Goal: Task Accomplishment & Management: Use online tool/utility

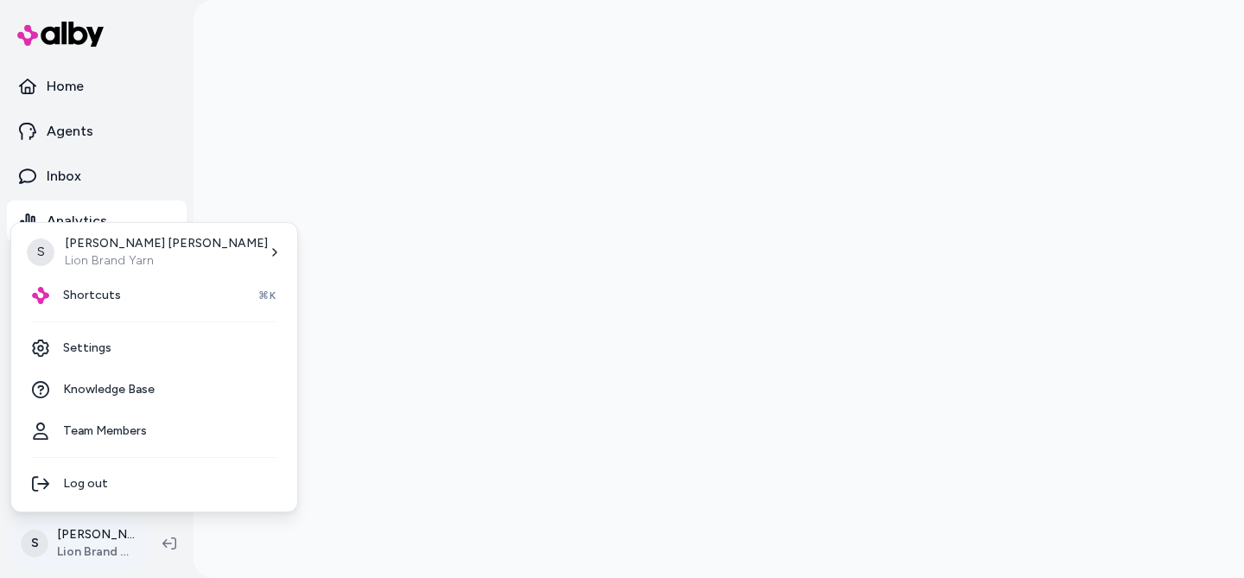
click at [80, 534] on html "Home Agents Inbox Analytics Experiences Knowledge Products Documents Rules Veri…" at bounding box center [622, 289] width 1244 height 578
click at [73, 304] on div "Shortcuts ⌘K" at bounding box center [154, 295] width 272 height 41
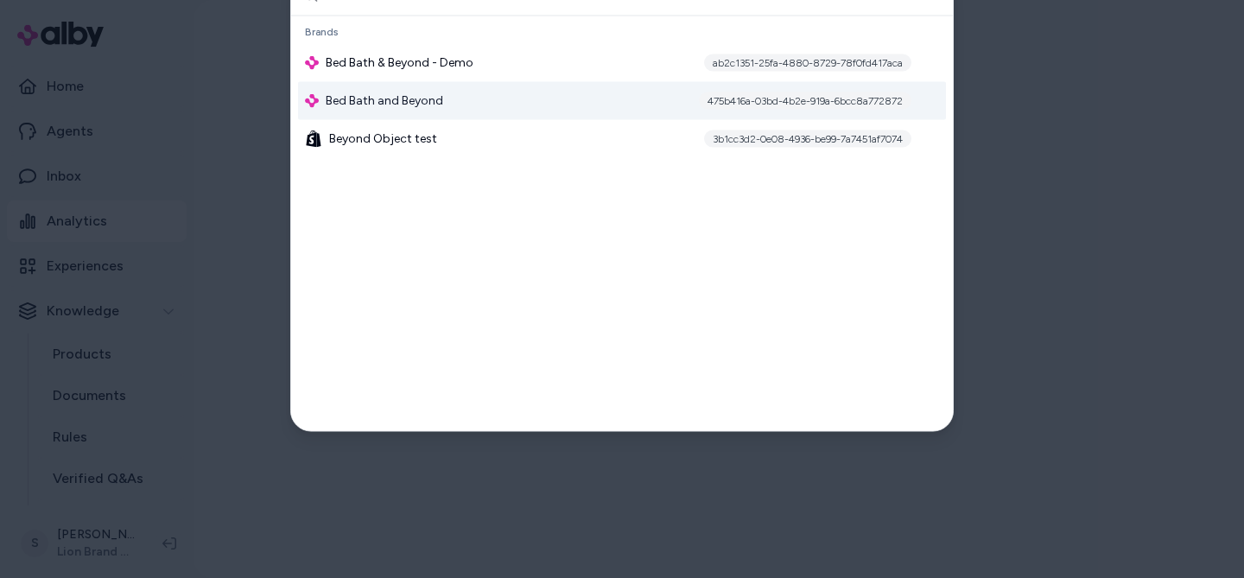
type input "***"
click at [420, 109] on span "Bed Bath and Beyond" at bounding box center [385, 100] width 118 height 17
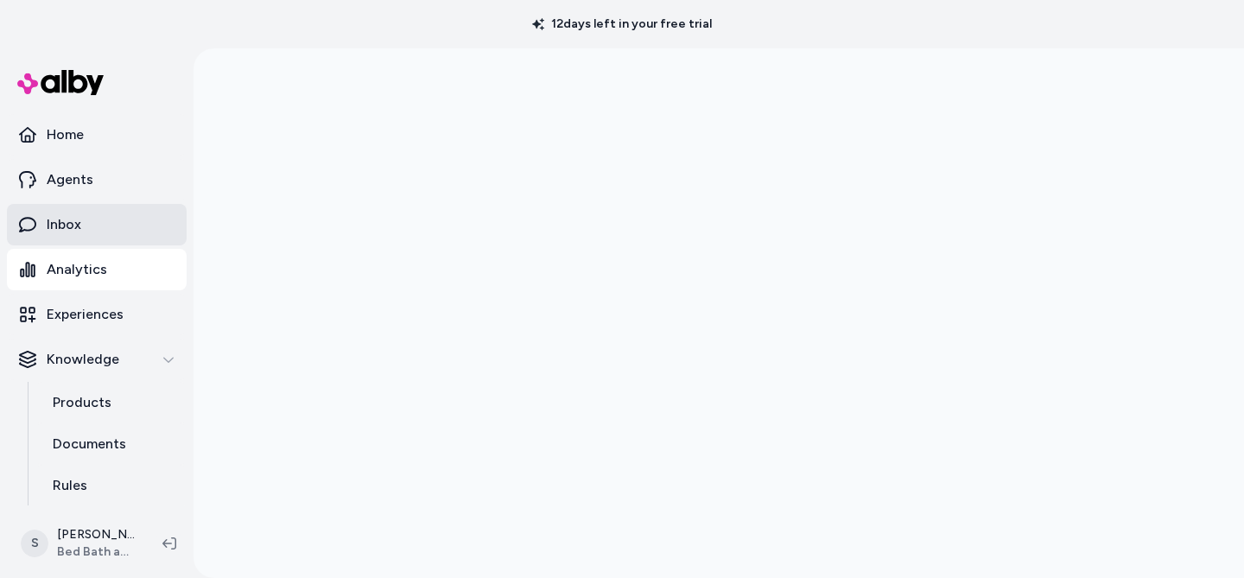
click at [57, 211] on link "Inbox" at bounding box center [97, 224] width 180 height 41
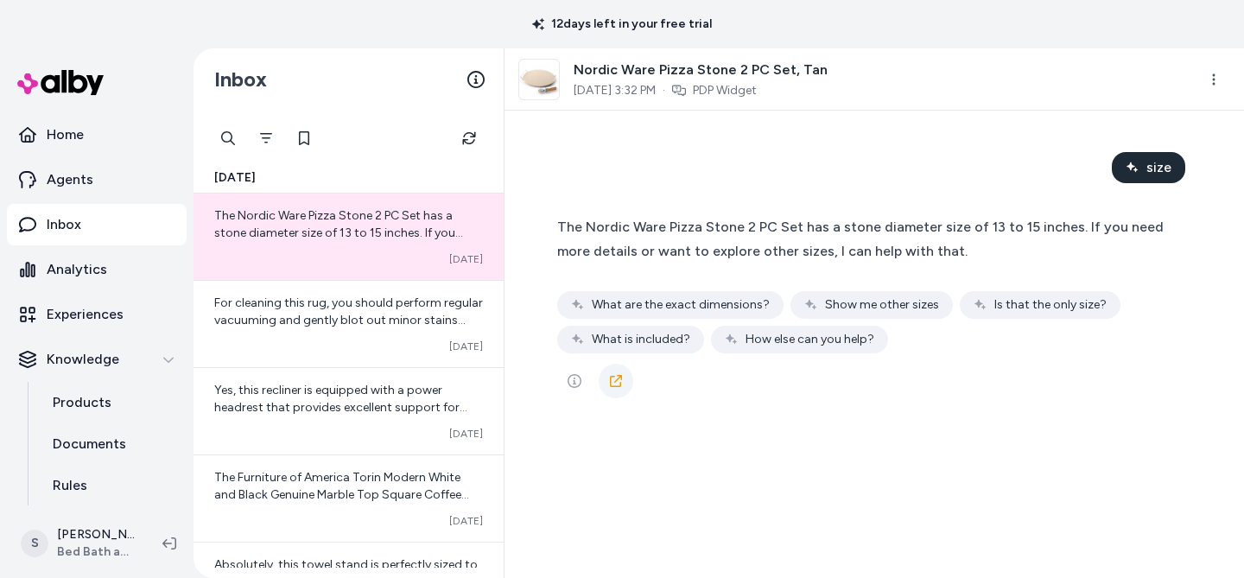
click at [606, 380] on link at bounding box center [616, 381] width 35 height 35
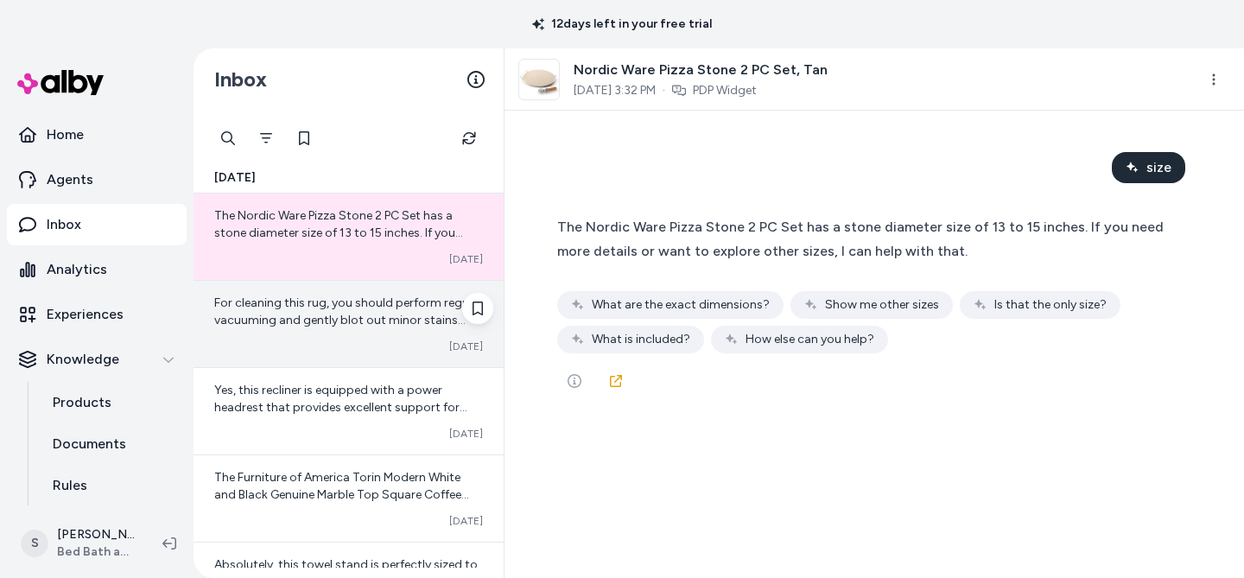
click at [366, 308] on span "For cleaning this rug, you should perform regular vacuuming and gently blot out…" at bounding box center [348, 320] width 269 height 49
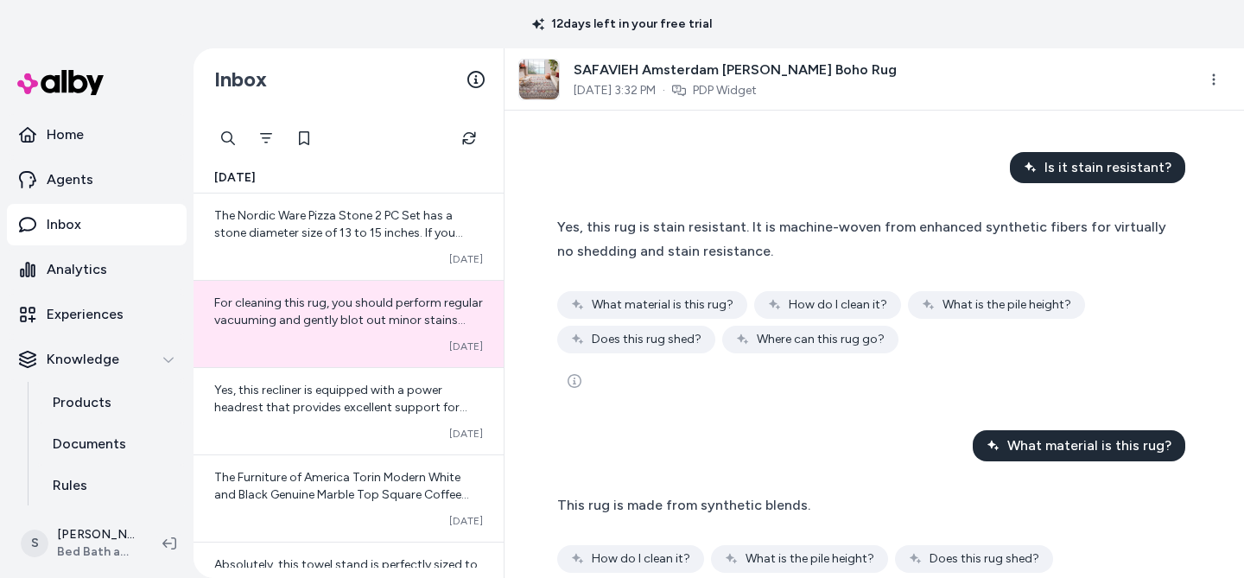
click at [660, 66] on span "SAFAVIEH Amsterdam Bridget Moroccan Boho Rug" at bounding box center [735, 70] width 323 height 21
click at [538, 85] on img at bounding box center [539, 80] width 40 height 40
click at [742, 84] on link "PDP Widget" at bounding box center [725, 90] width 64 height 17
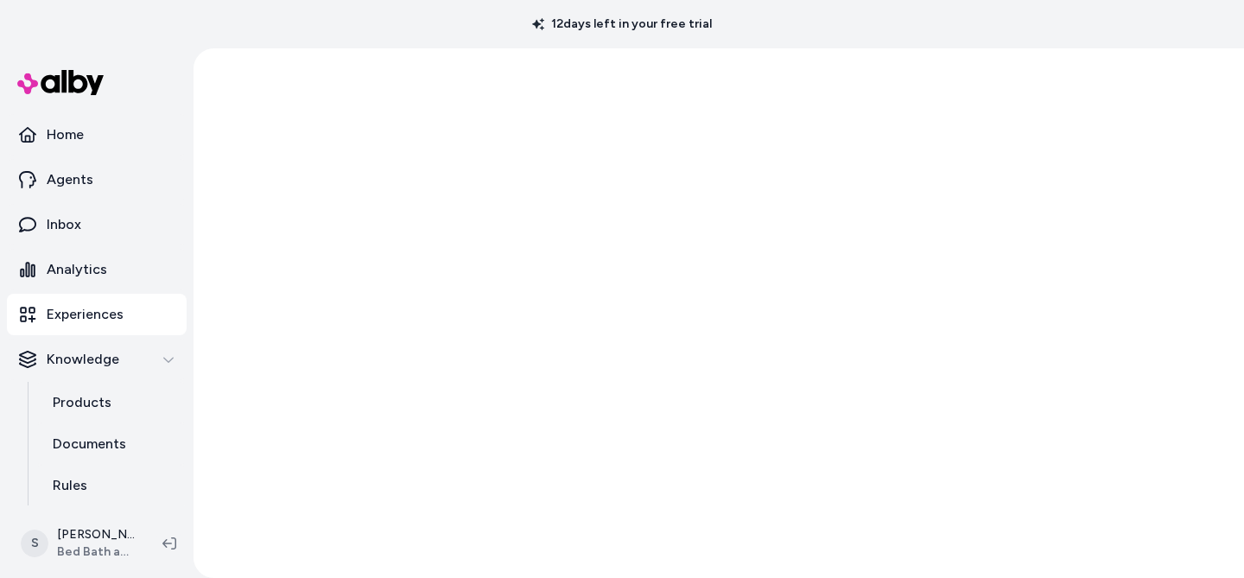
click at [740, 90] on html "12 days left in your free trial Home Agents Inbox Analytics Experiences Knowled…" at bounding box center [622, 289] width 1244 height 578
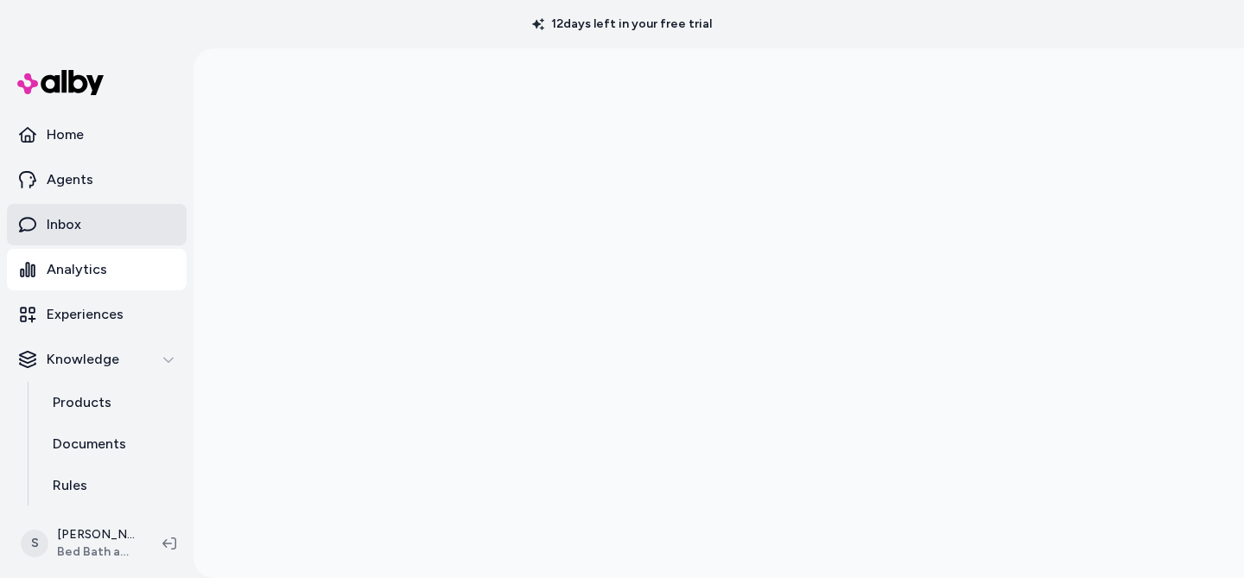
click at [64, 217] on p "Inbox" at bounding box center [64, 224] width 35 height 21
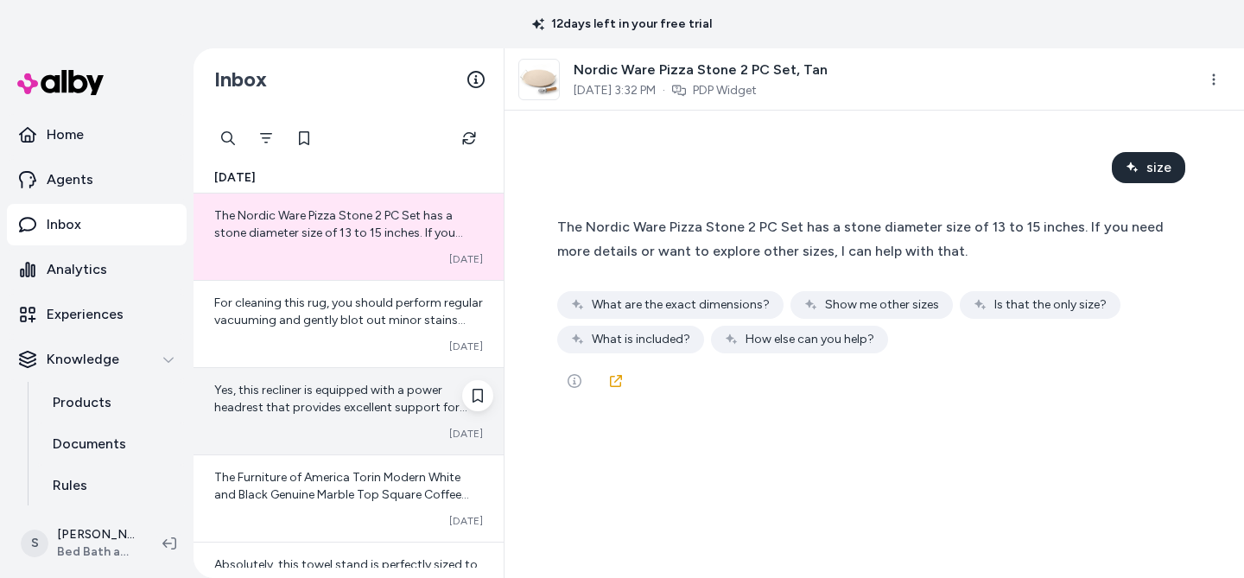
click at [366, 390] on span "Yes, this recliner is equipped with a power headrest that provides excellent su…" at bounding box center [340, 407] width 253 height 49
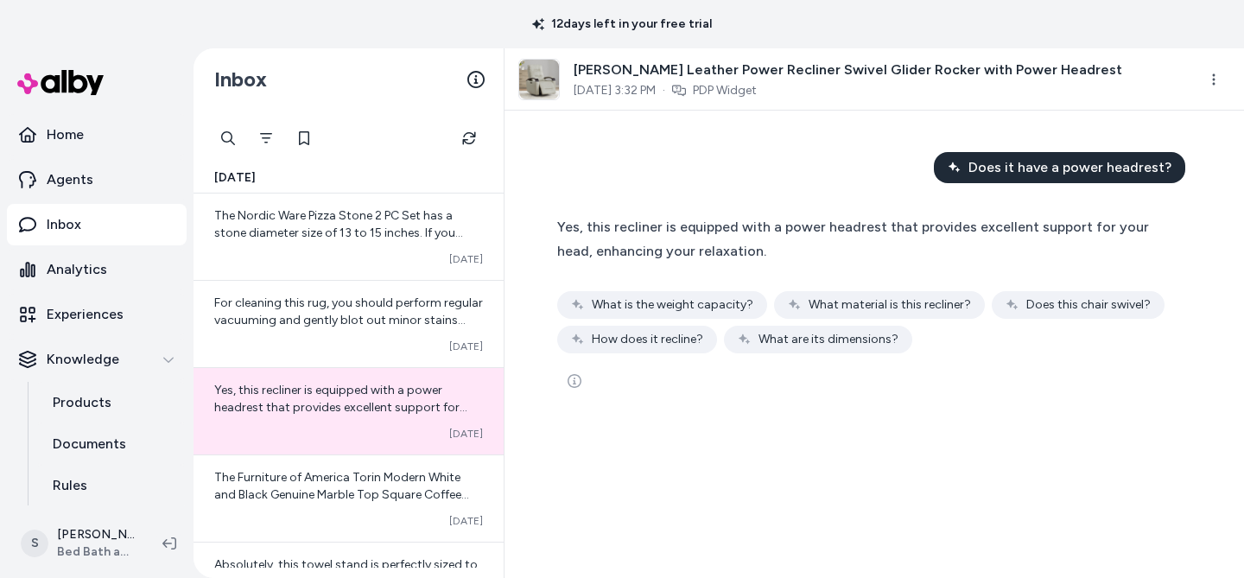
click at [993, 163] on span "Does it have a power headrest?" at bounding box center [1070, 167] width 203 height 21
click at [626, 378] on div at bounding box center [874, 381] width 634 height 35
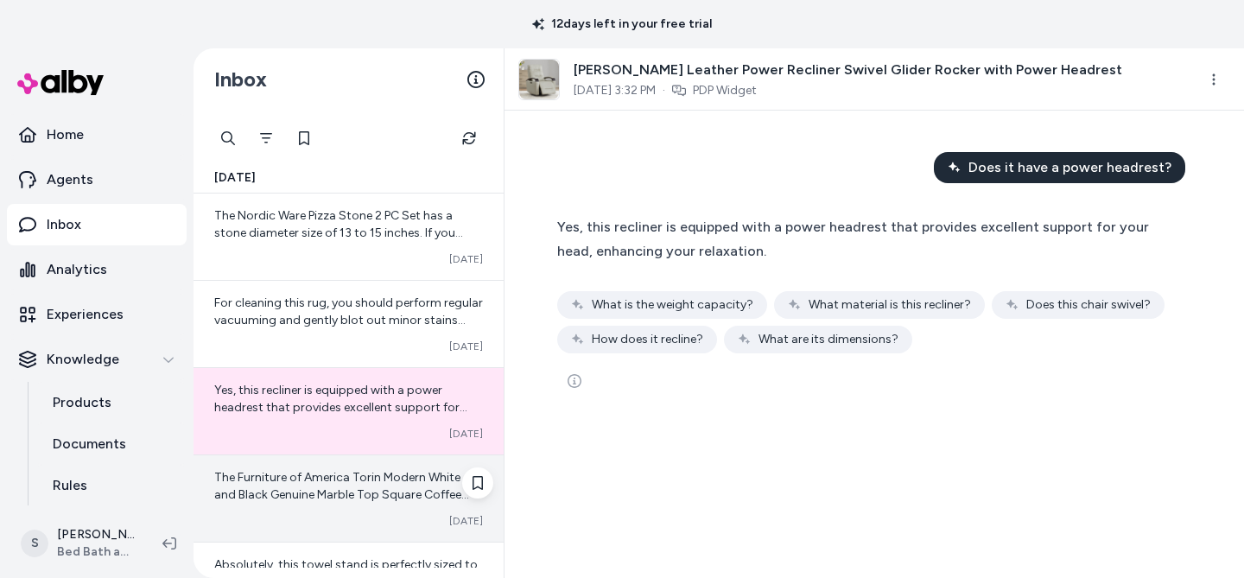
click at [352, 461] on div "The Furniture of America Torin Modern White and Black Genuine Marble Top Square…" at bounding box center [349, 498] width 310 height 86
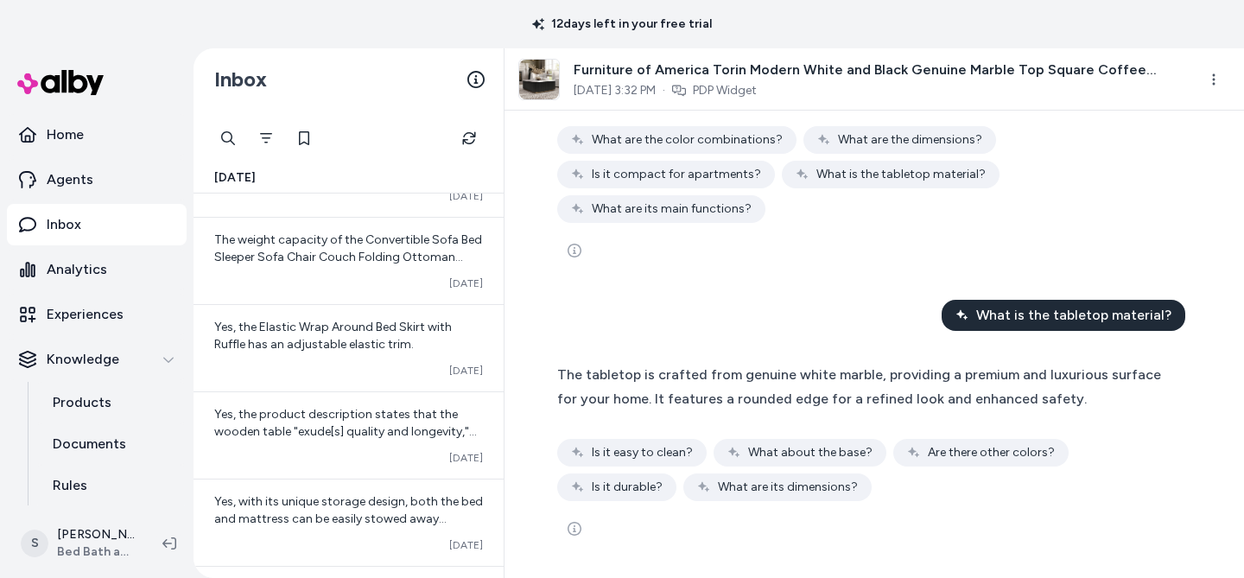
scroll to position [545, 0]
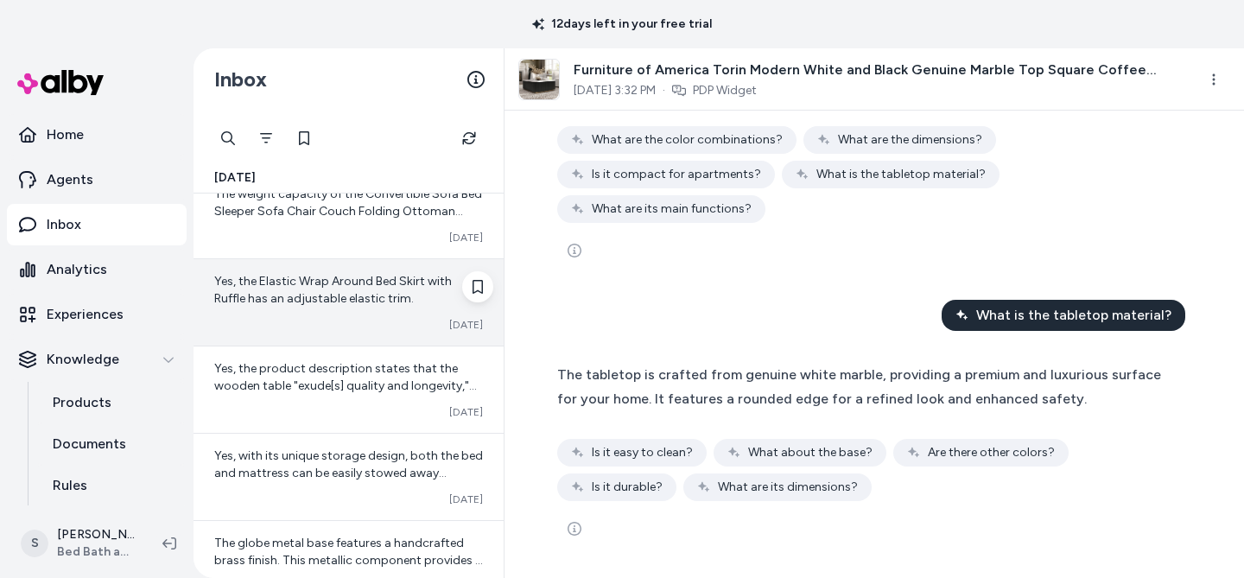
click at [302, 263] on div "Yes, the Elastic Wrap Around Bed Skirt with Ruffle has an adjustable elastic tr…" at bounding box center [349, 302] width 310 height 86
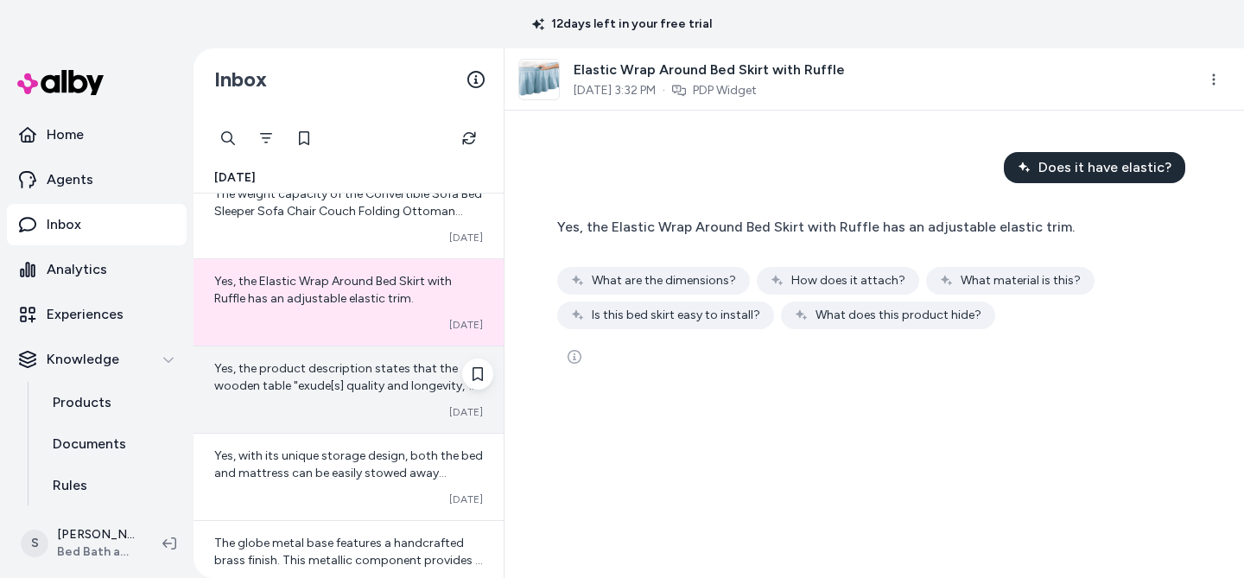
click at [236, 372] on span "Yes, the product description states that the wooden table "exude[s] quality and…" at bounding box center [345, 385] width 263 height 49
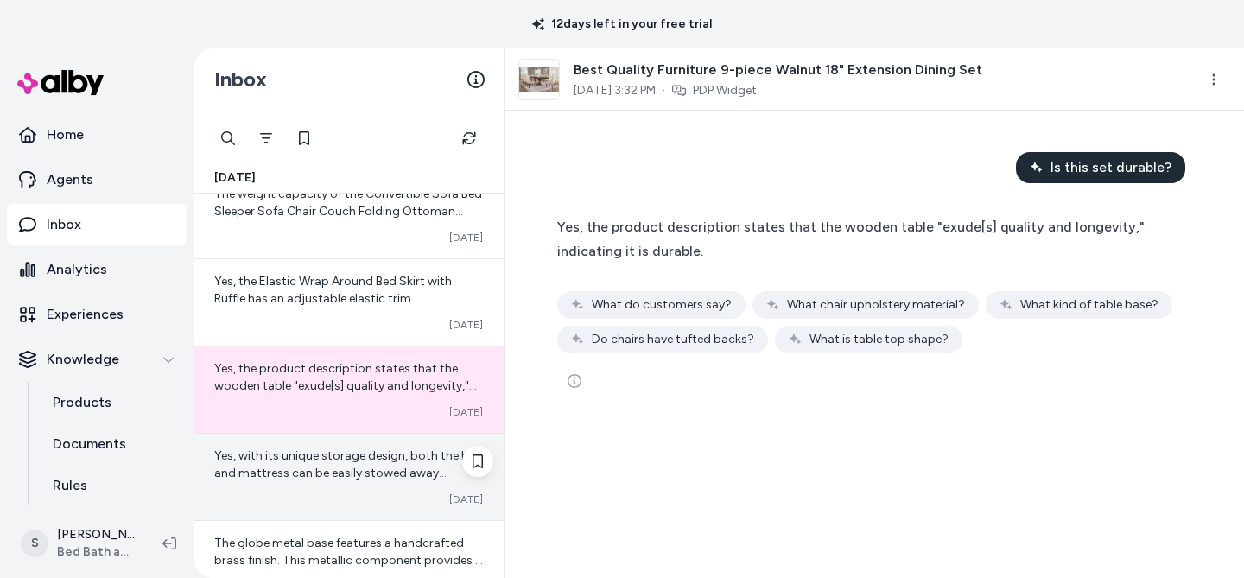
click at [328, 470] on span "Yes, with its unique storage design, both the bed and mattress can be easily st…" at bounding box center [348, 472] width 269 height 49
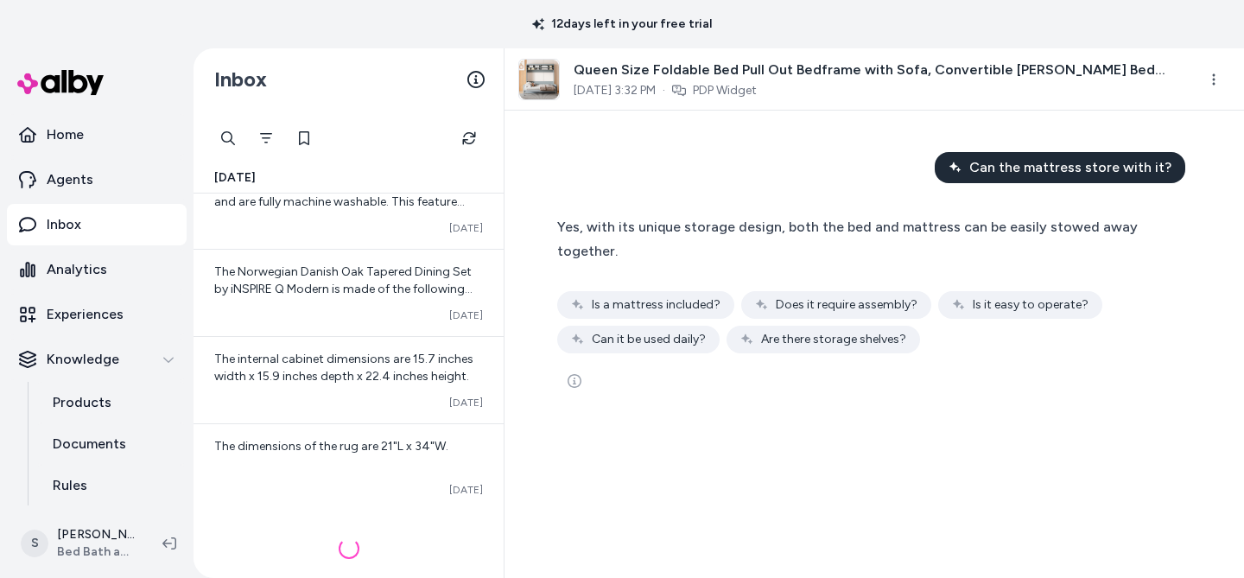
scroll to position [1010, 0]
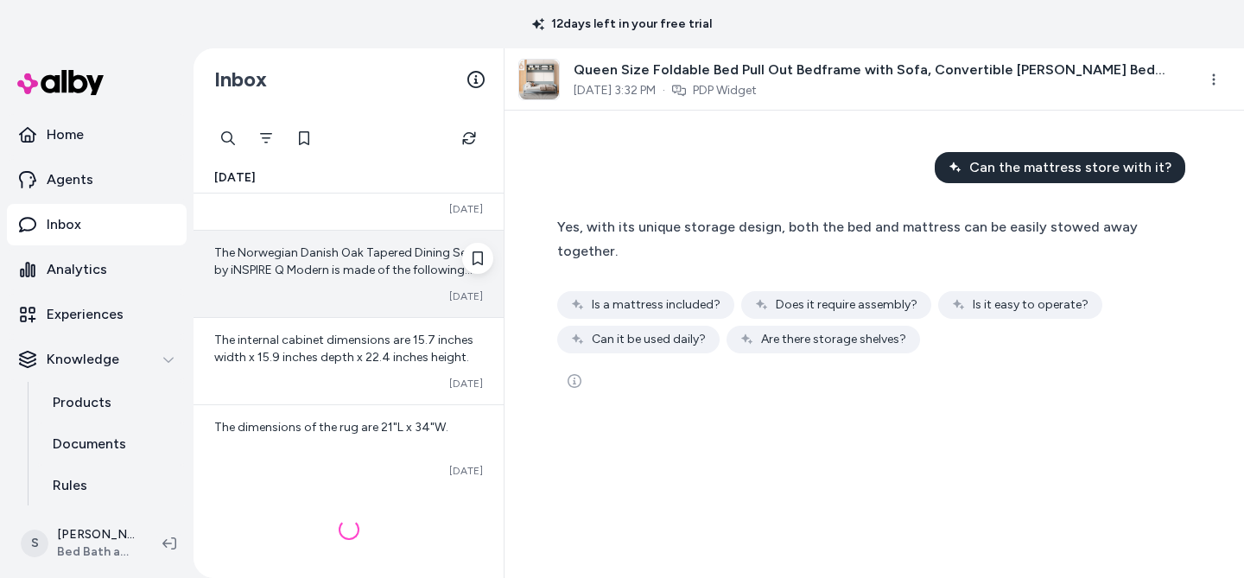
click at [313, 312] on div "The Norwegian Danish Oak Tapered Dining Set by iNSPIRE Q Modern is made of the …" at bounding box center [349, 274] width 310 height 86
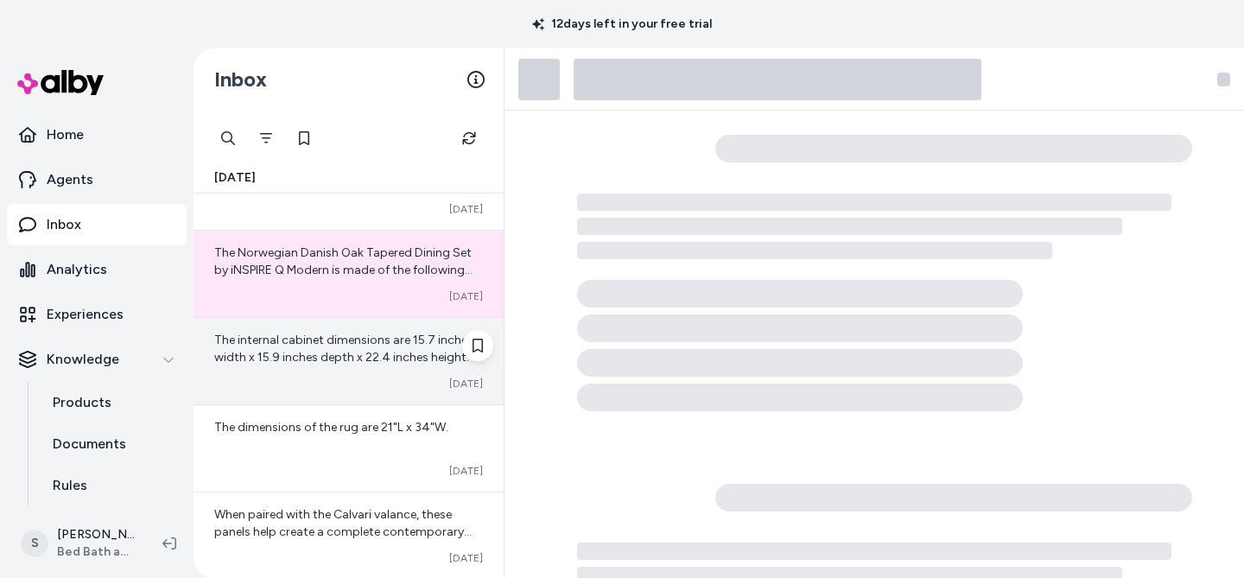
click at [300, 360] on span "The internal cabinet dimensions are 15.7 inches width x 15.9 inches depth x 22.…" at bounding box center [343, 349] width 259 height 32
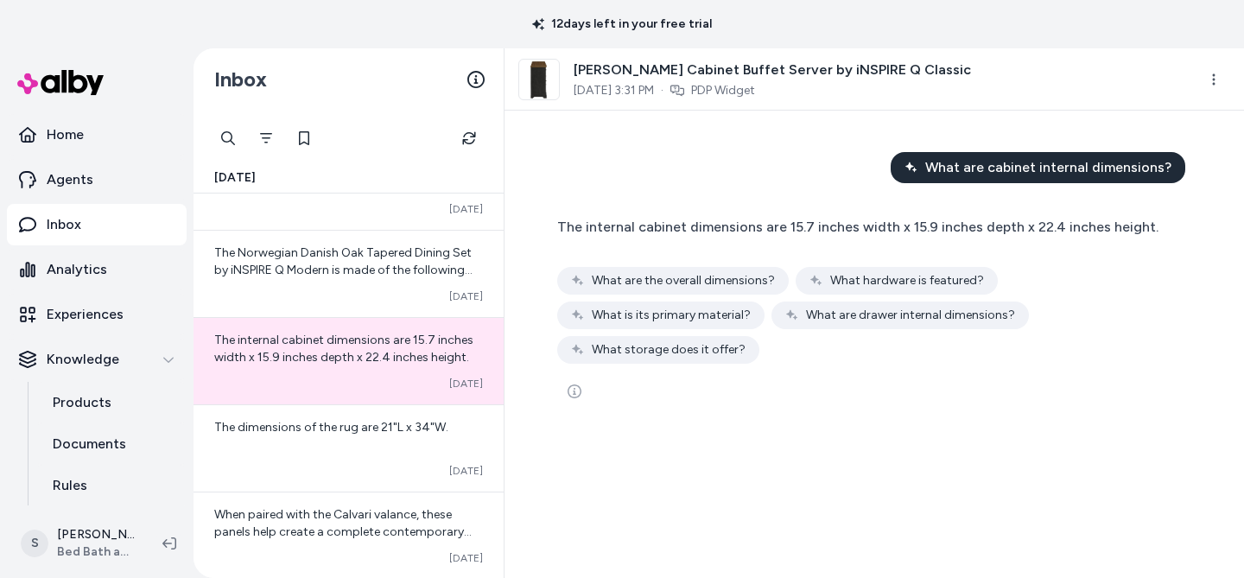
click at [547, 82] on img at bounding box center [539, 80] width 40 height 40
click at [61, 406] on p "Products" at bounding box center [82, 402] width 59 height 21
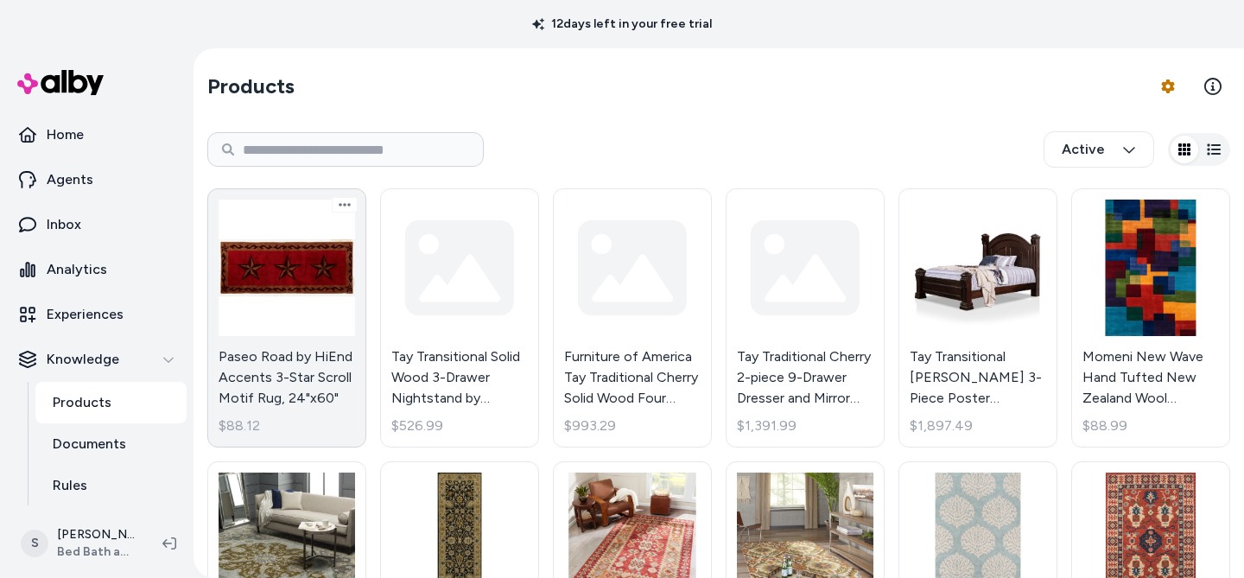
click at [284, 288] on link "Paseo Road by HiEnd Accents 3-Star Scroll Motif Rug, 24"x60" $88.12" at bounding box center [286, 317] width 159 height 259
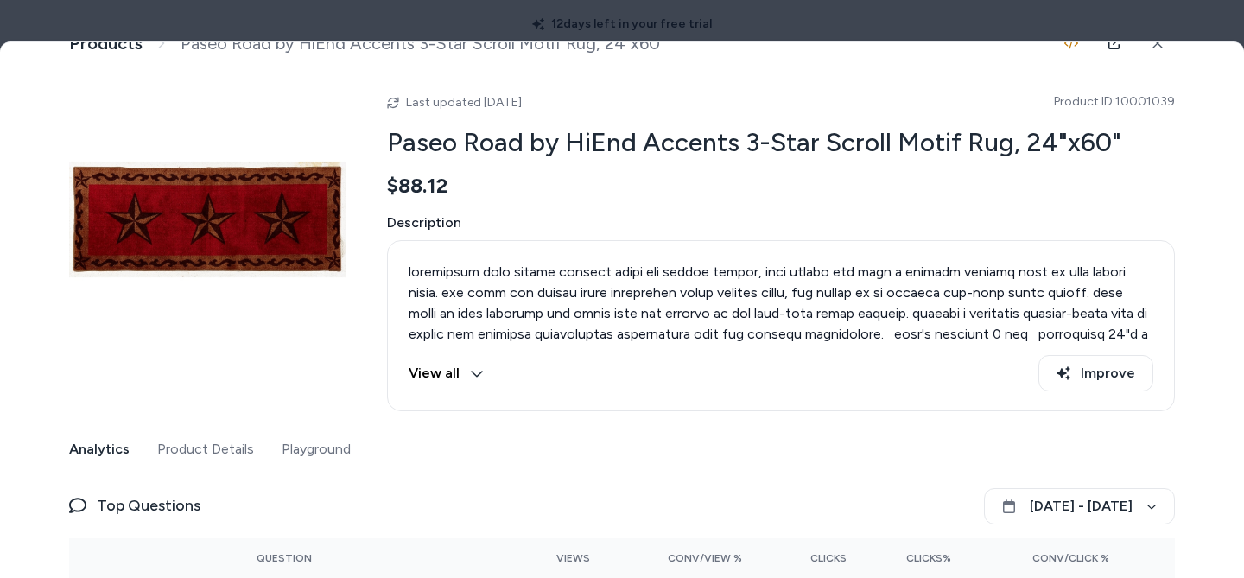
scroll to position [156, 0]
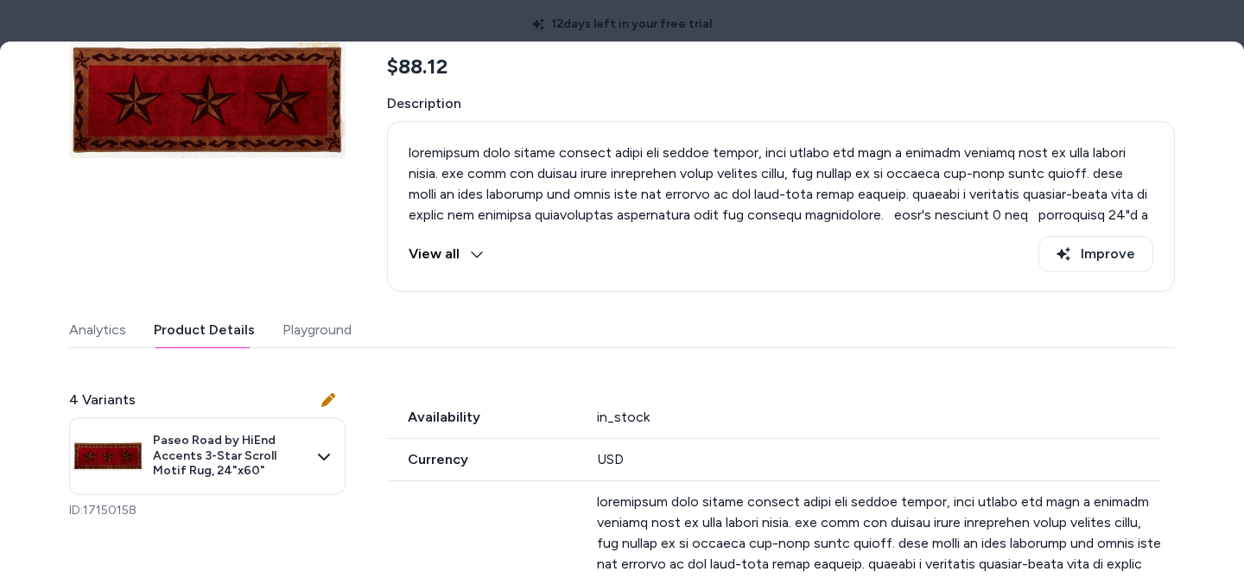
click at [169, 335] on button "Product Details" at bounding box center [204, 330] width 101 height 35
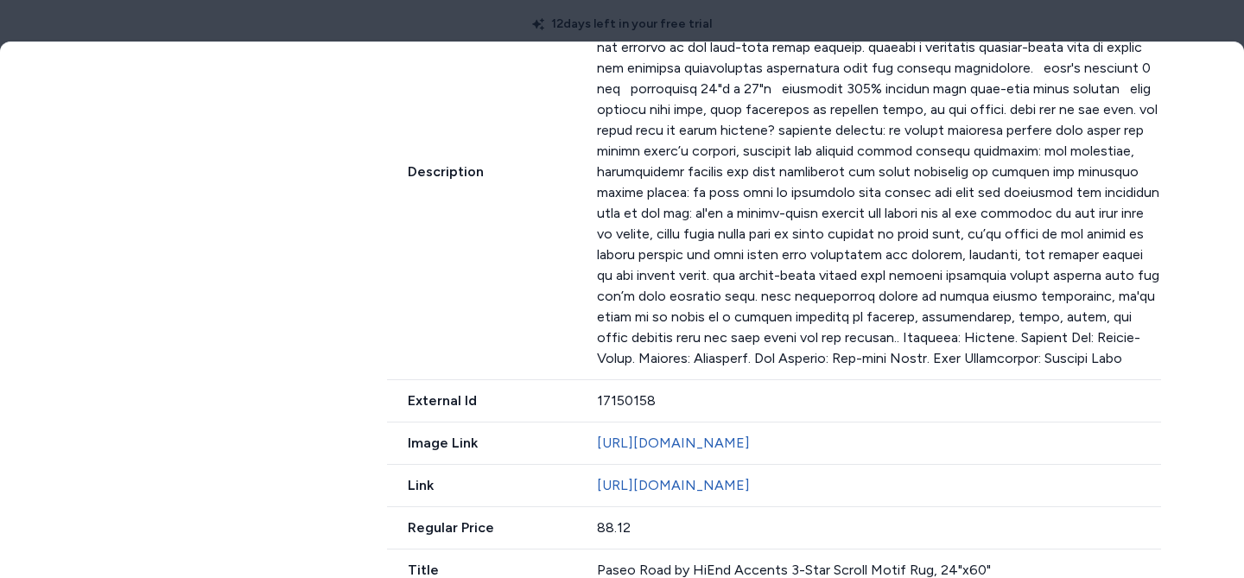
scroll to position [735, 0]
click at [719, 477] on link "http://www.bedbathandbeyond.com/Bedding-Bath/Paseo-Road-by-HiEnd-Accents-3-Star…" at bounding box center [673, 485] width 153 height 16
click at [248, 18] on div at bounding box center [622, 289] width 1244 height 578
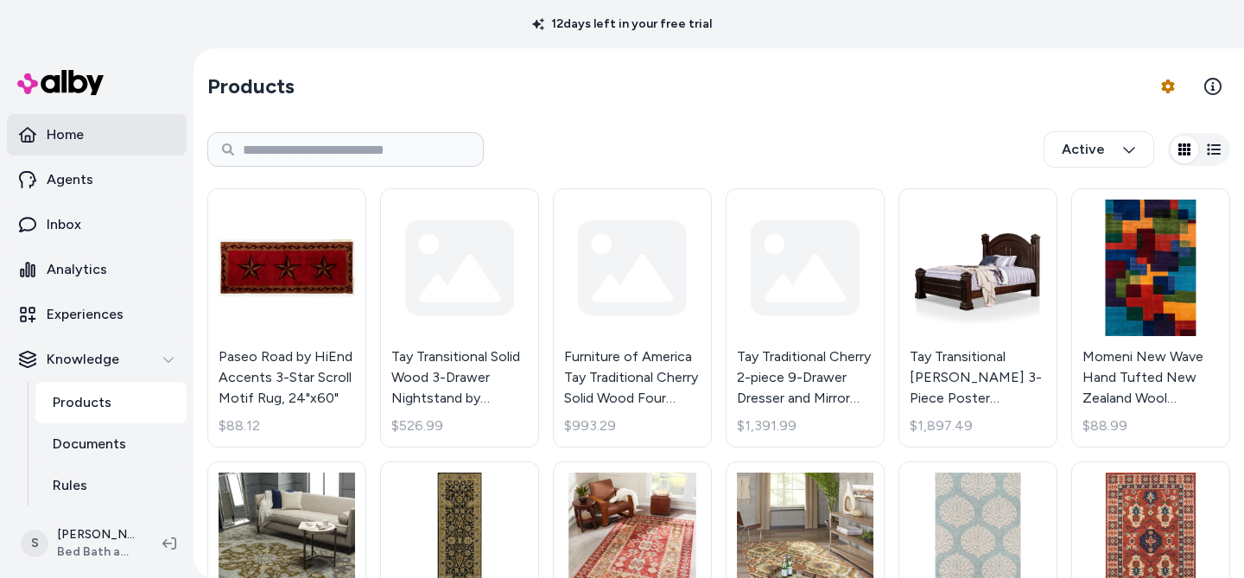
click at [61, 124] on p "Home" at bounding box center [65, 134] width 37 height 21
